Goal: Find specific page/section: Find specific page/section

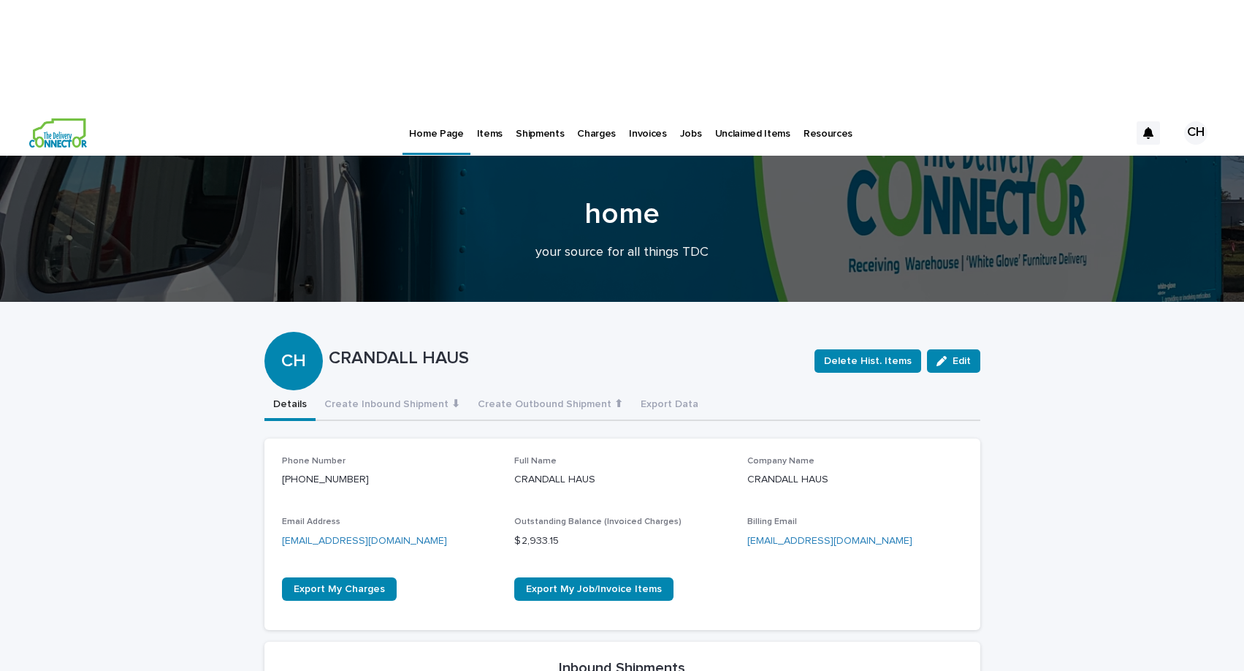
click at [680, 110] on p "Jobs" at bounding box center [691, 125] width 22 height 31
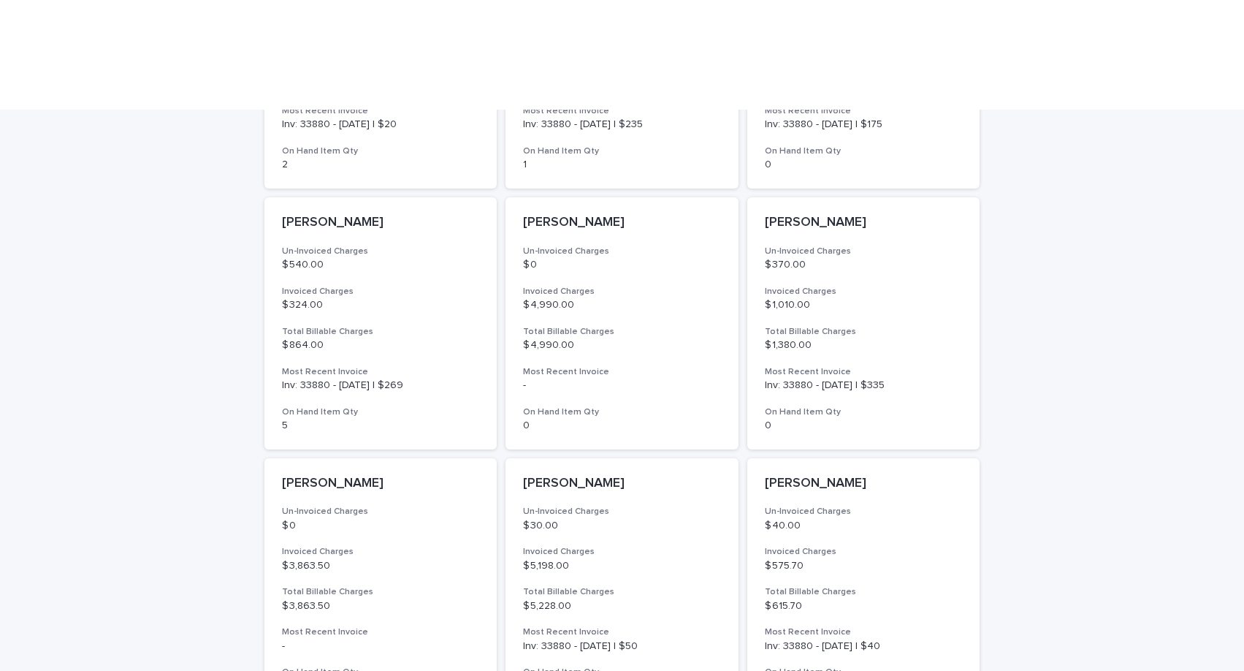
scroll to position [888, 0]
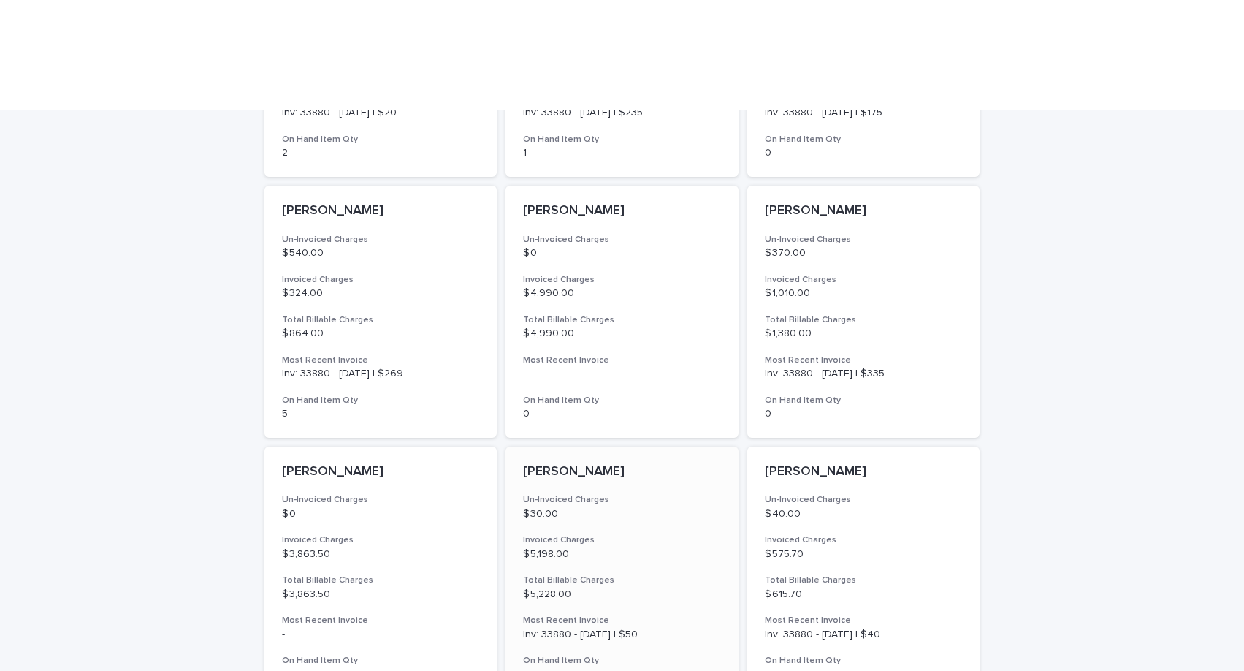
click at [660, 446] on div "[PERSON_NAME] Un-Invoiced Charges $ 30.00 Invoiced Charges $ 5,198.00 Total Bil…" at bounding box center [621, 572] width 233 height 252
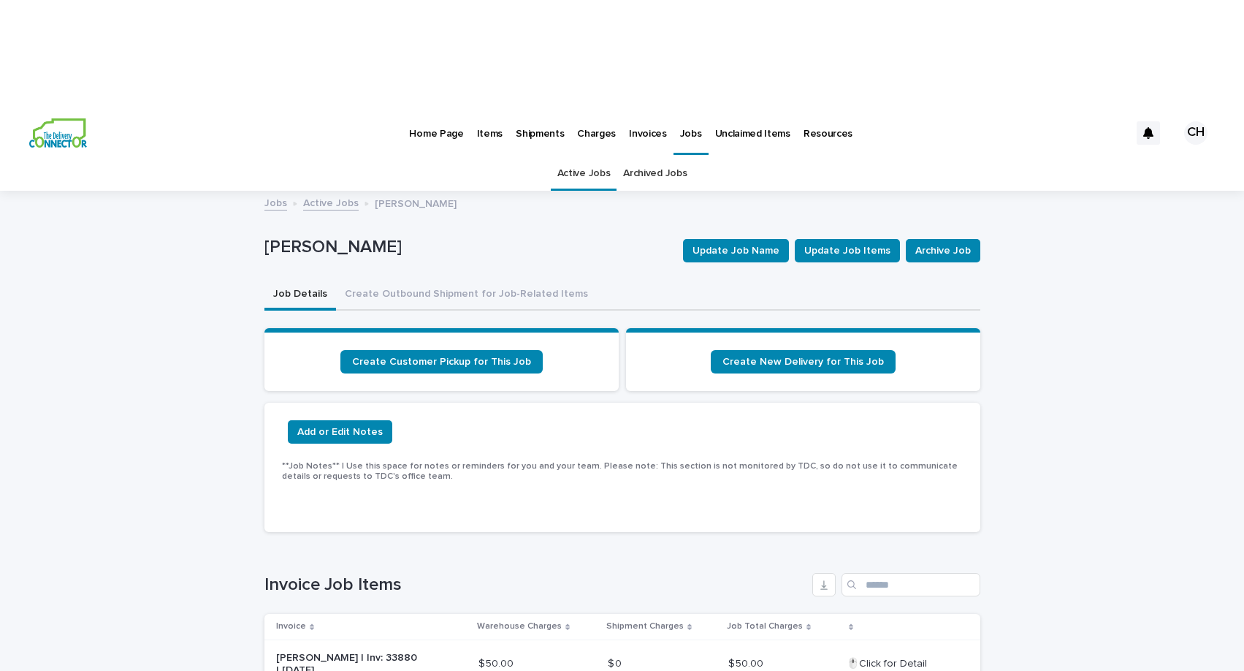
click at [665, 156] on link "Archived Jobs" at bounding box center [655, 173] width 64 height 34
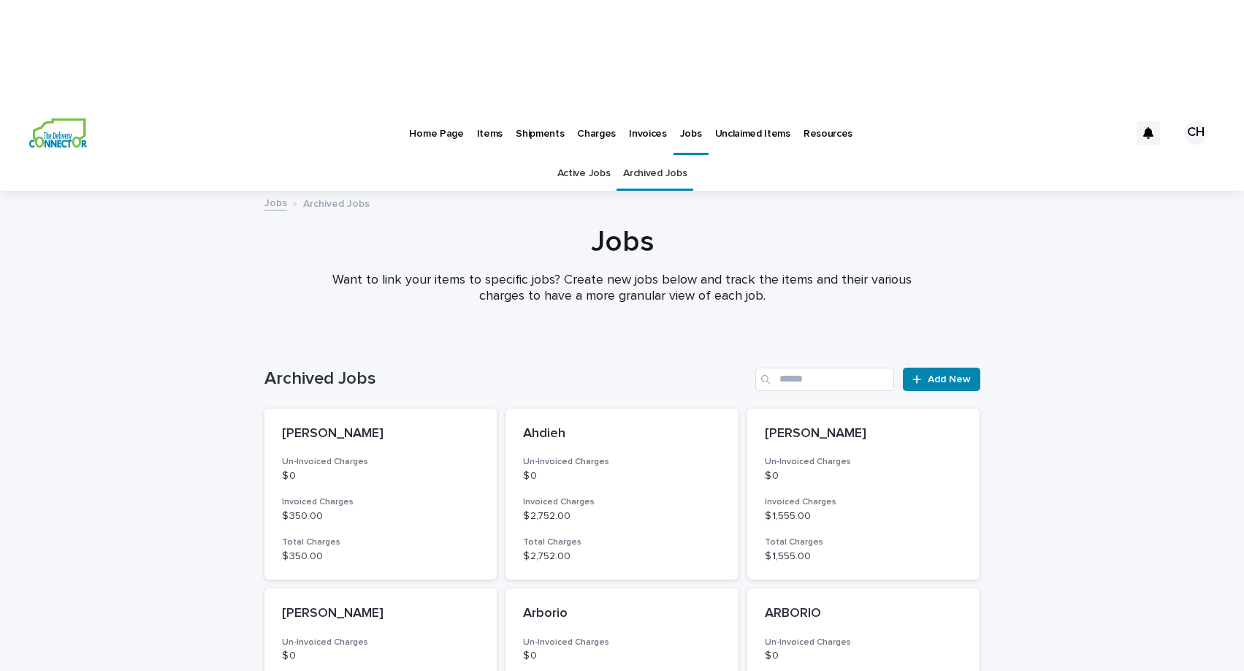
click at [600, 156] on link "Active Jobs" at bounding box center [583, 173] width 53 height 34
